Goal: Information Seeking & Learning: Learn about a topic

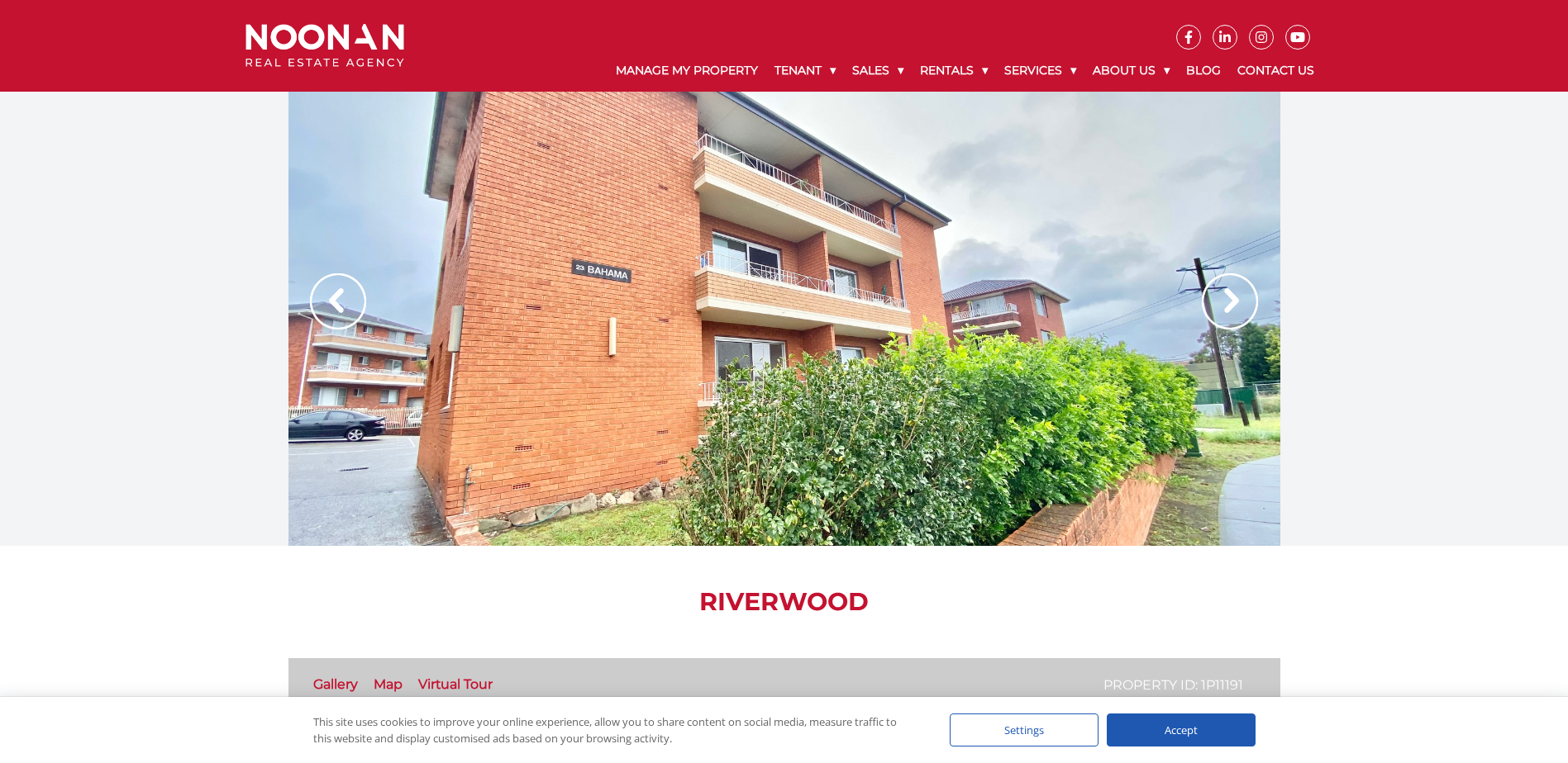
click at [1220, 296] on img at bounding box center [1230, 301] width 56 height 56
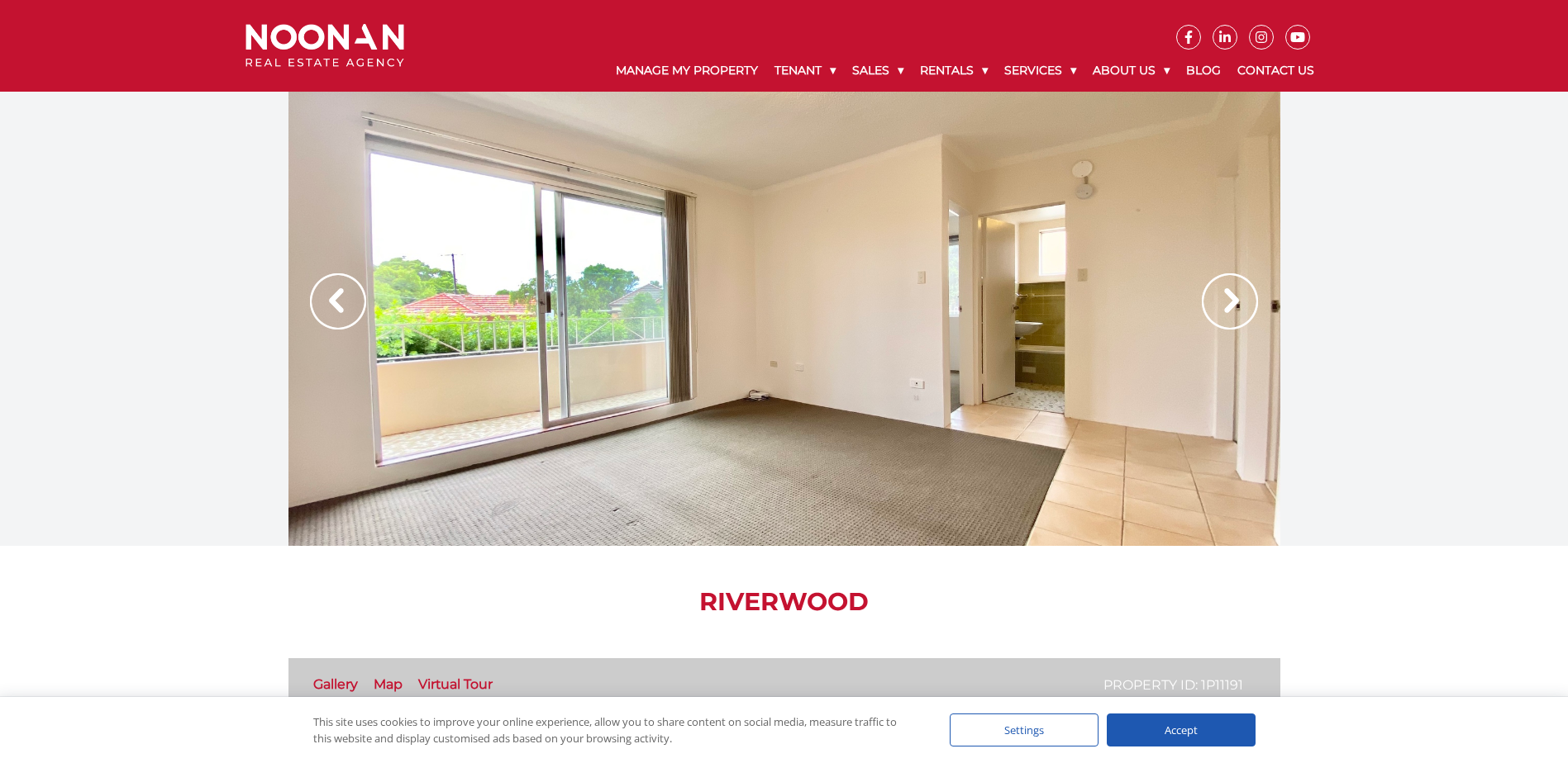
click at [1220, 296] on img at bounding box center [1230, 301] width 56 height 56
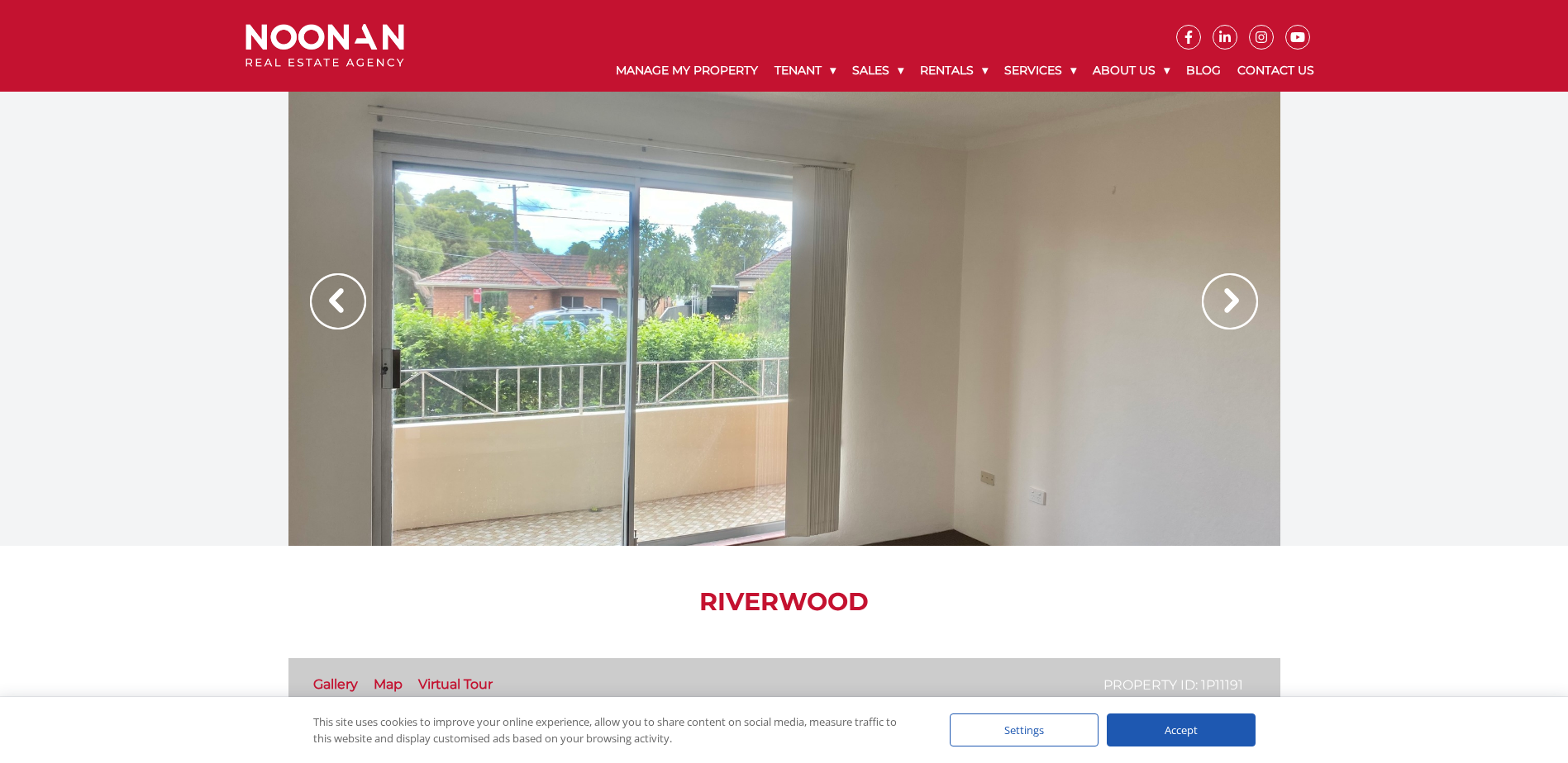
click at [1220, 296] on img at bounding box center [1230, 301] width 56 height 56
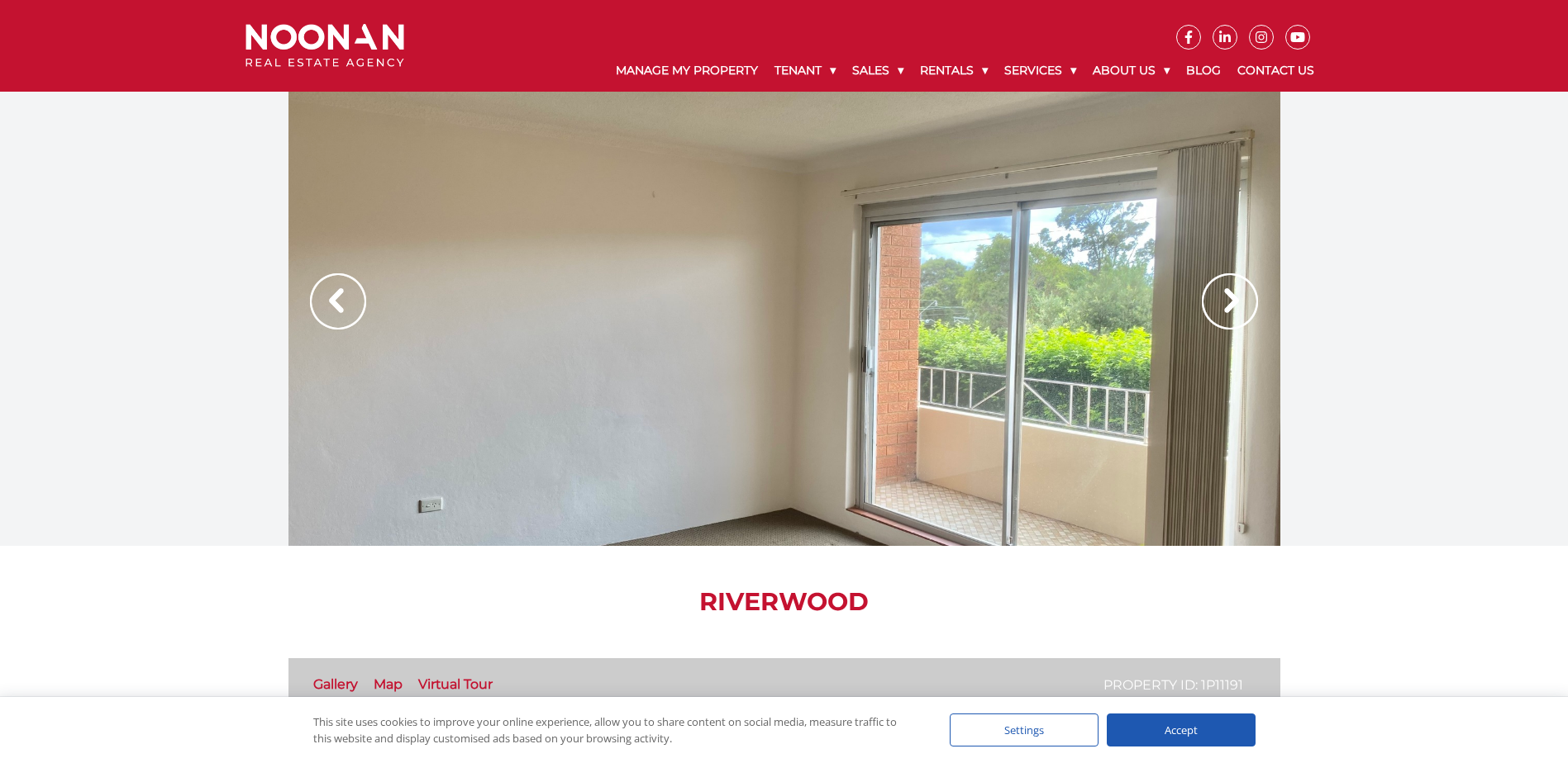
click at [1220, 295] on img at bounding box center [1230, 301] width 56 height 56
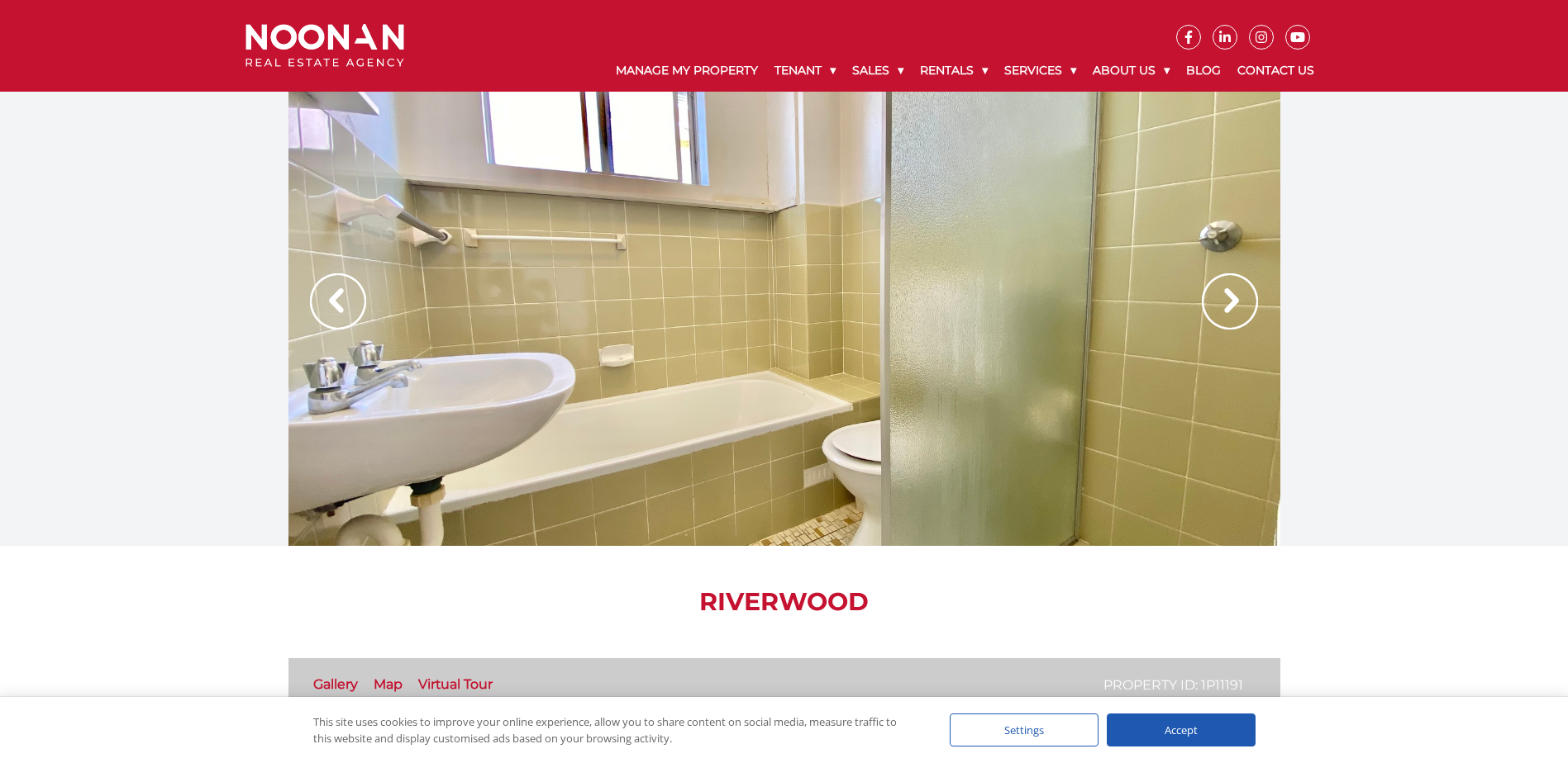
click at [1220, 293] on img at bounding box center [1230, 301] width 56 height 56
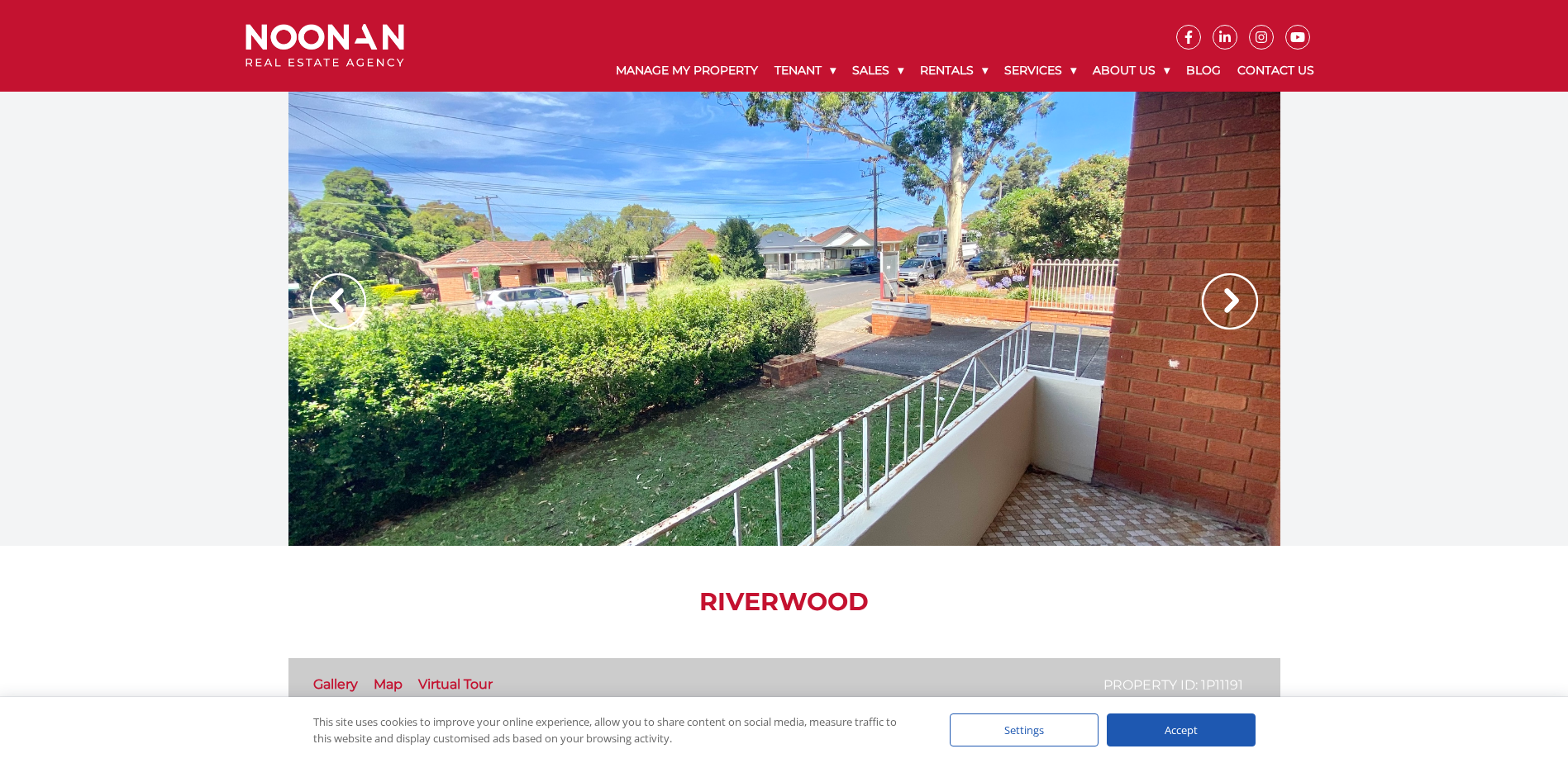
click at [1220, 293] on img at bounding box center [1230, 301] width 56 height 56
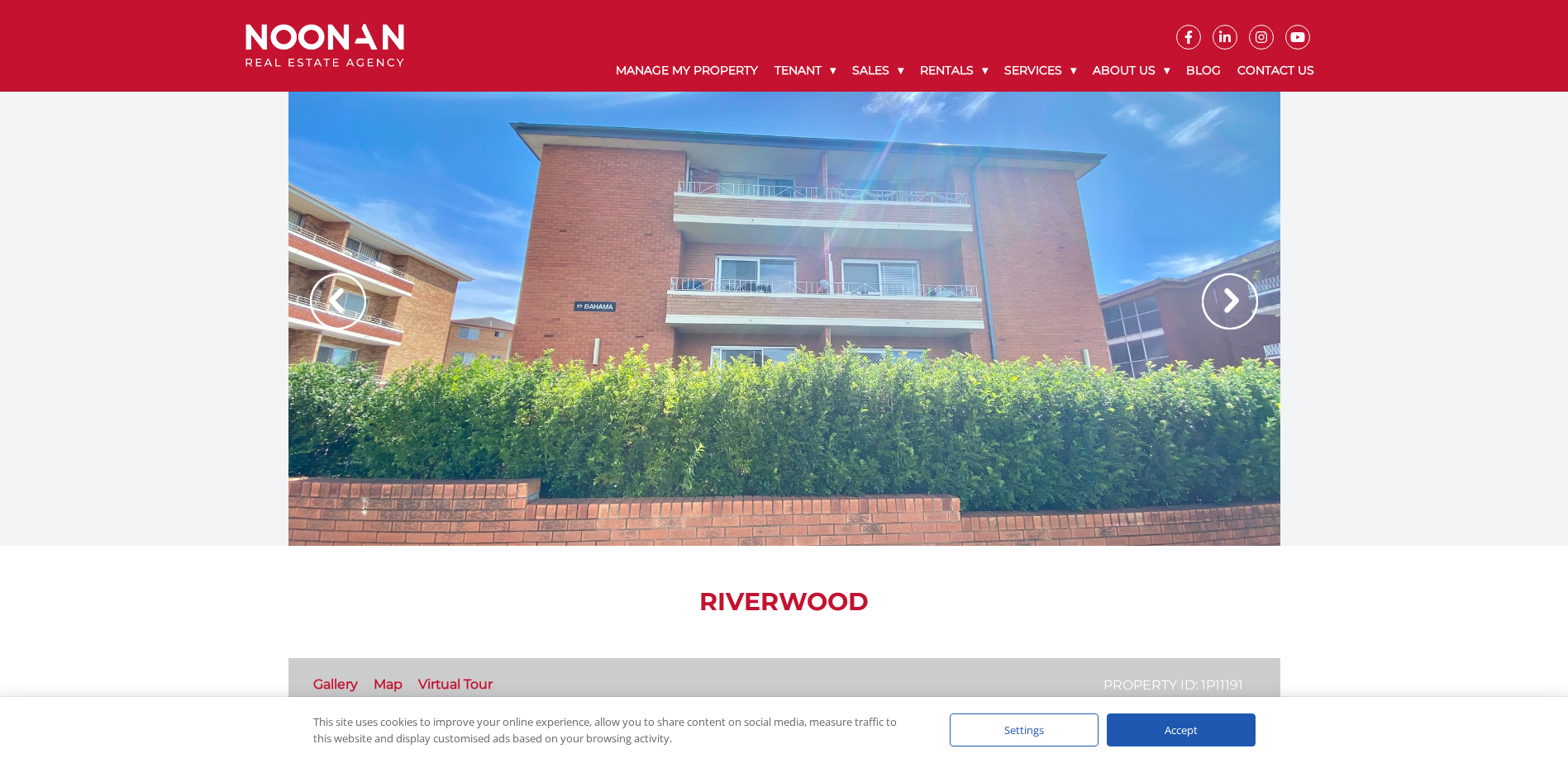
click at [1219, 292] on img at bounding box center [1230, 301] width 56 height 56
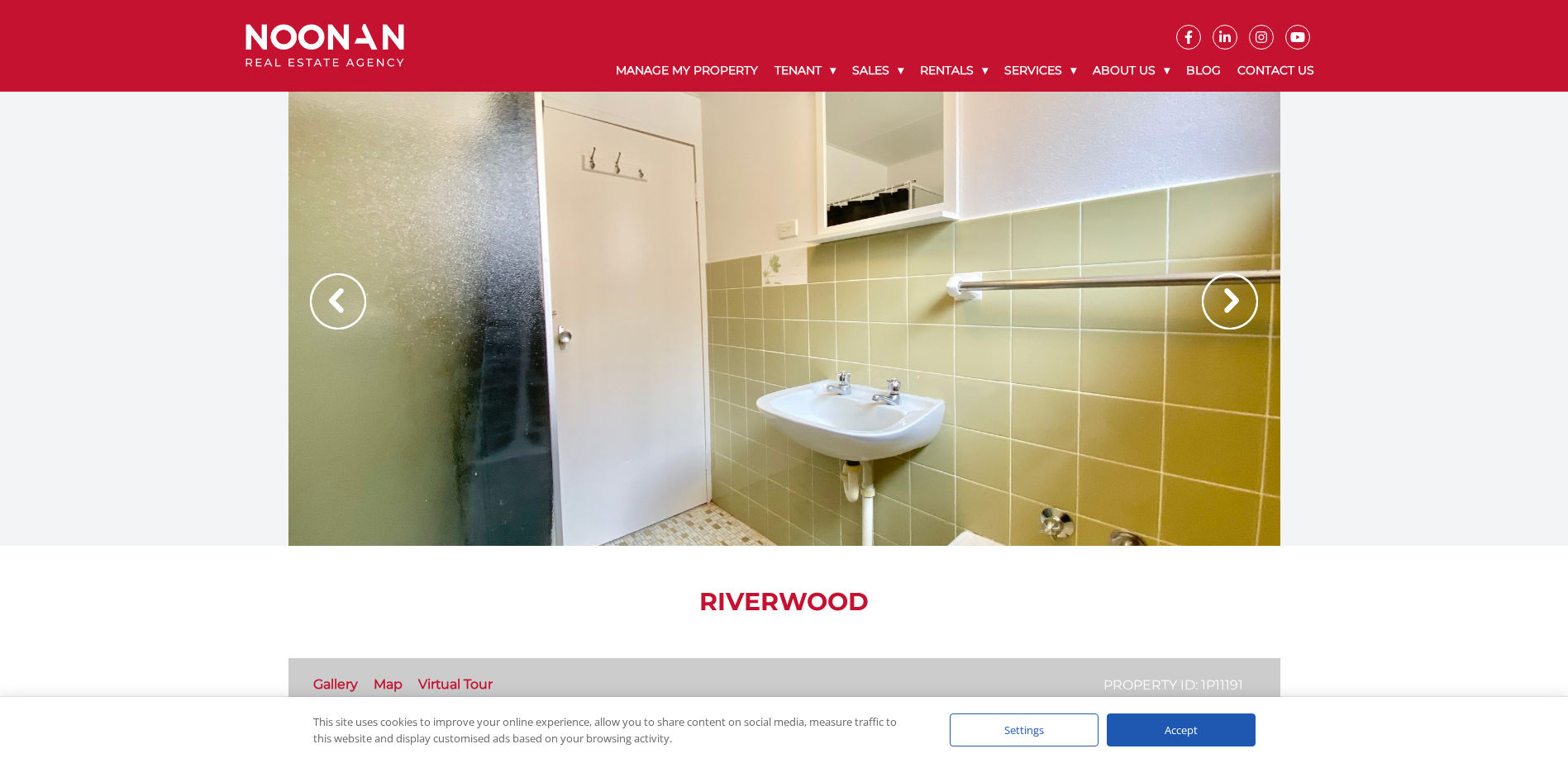
click at [1218, 292] on img at bounding box center [1230, 301] width 56 height 56
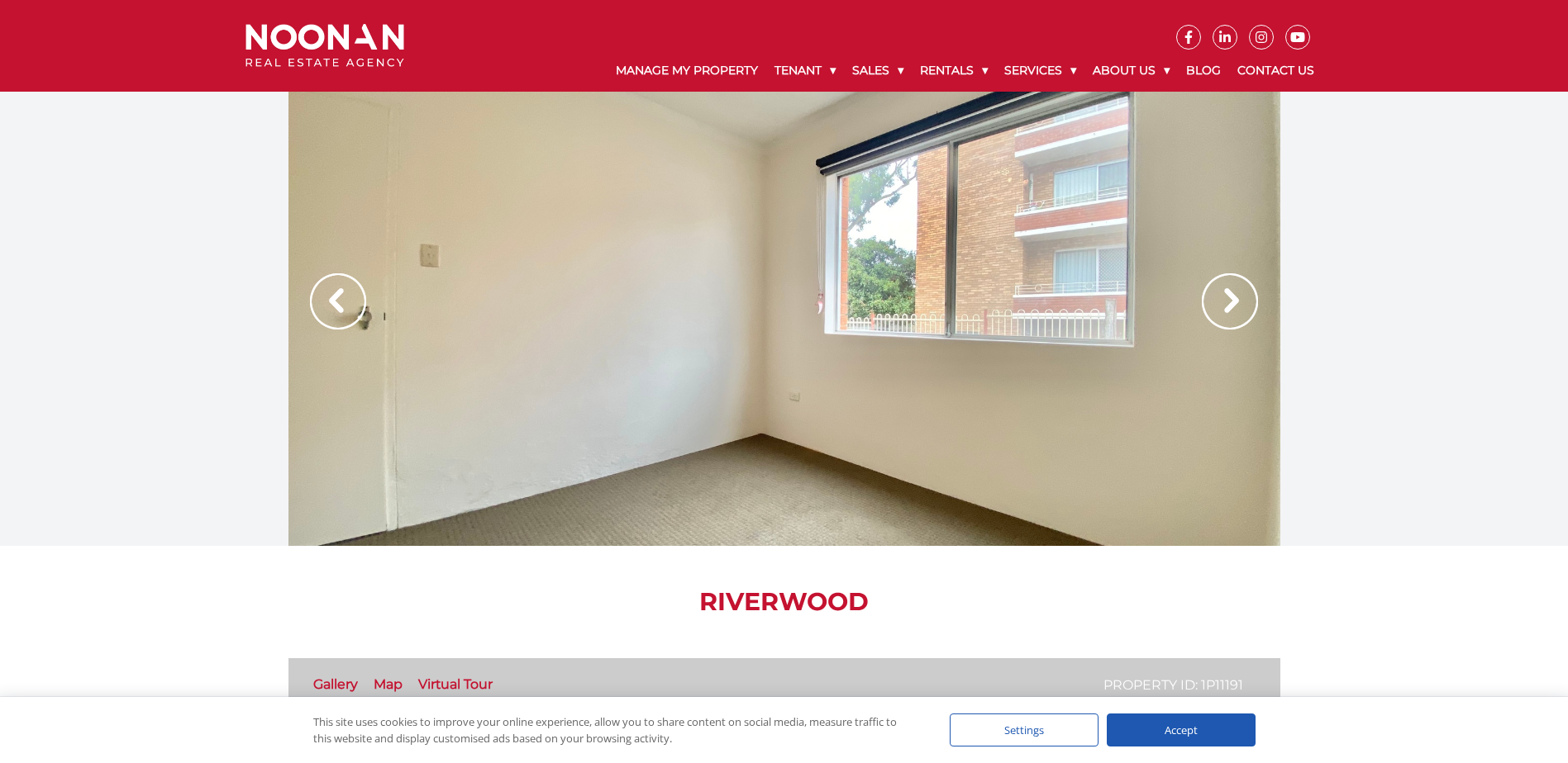
click at [1218, 292] on img at bounding box center [1230, 301] width 56 height 56
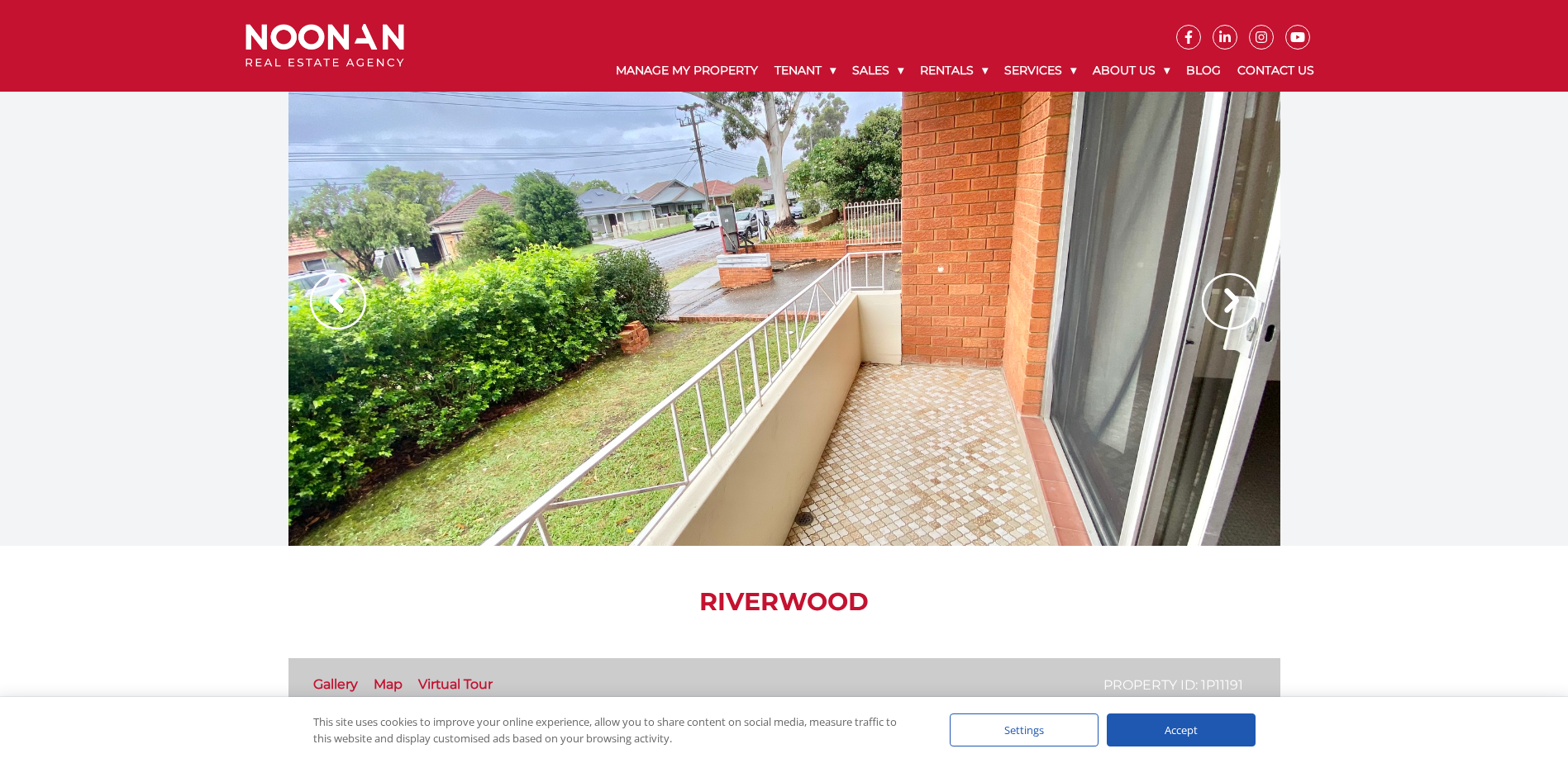
click at [1218, 292] on img at bounding box center [1230, 301] width 56 height 56
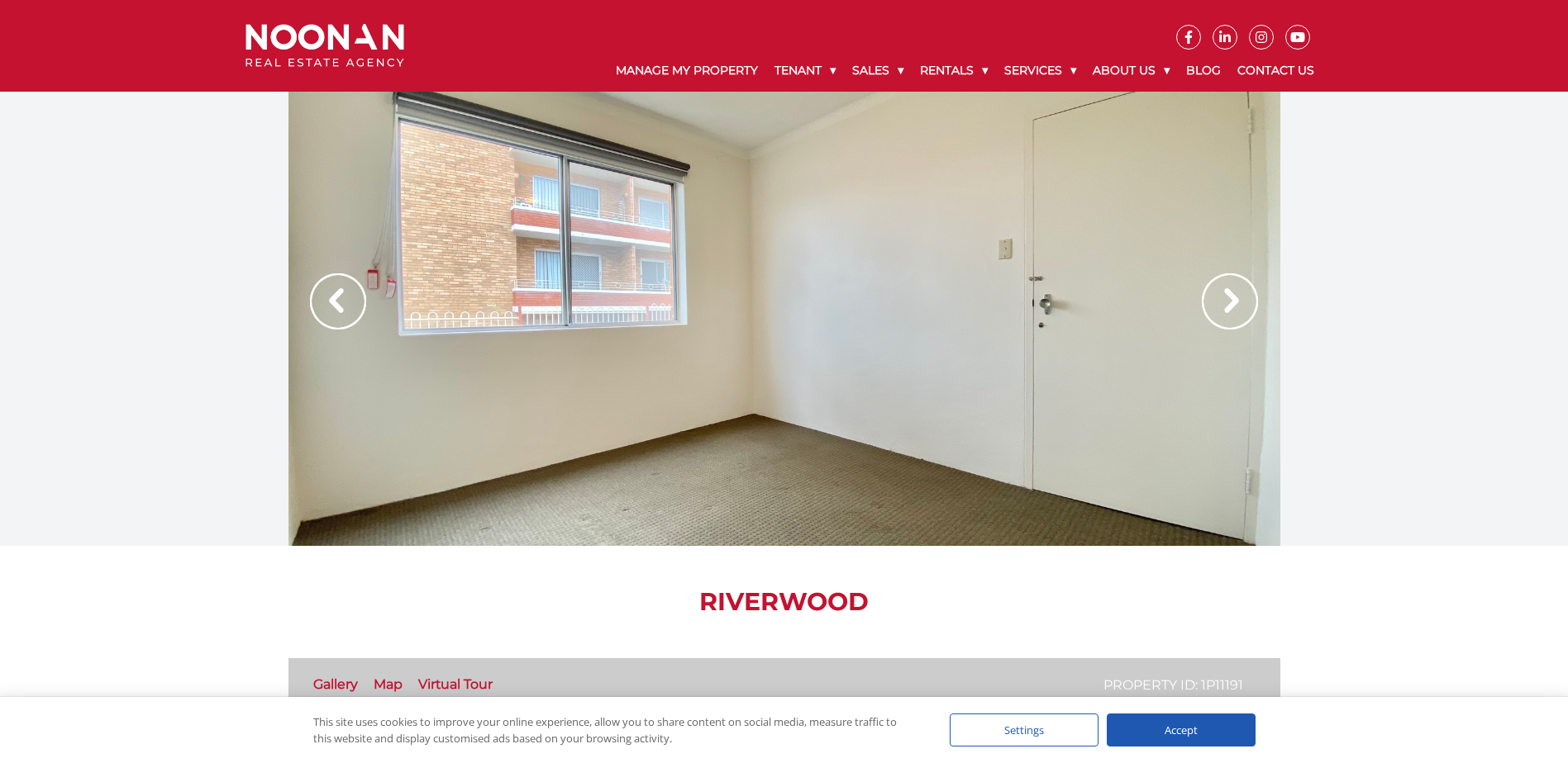
click at [1218, 292] on img at bounding box center [1230, 301] width 56 height 56
